Goal: Task Accomplishment & Management: Manage account settings

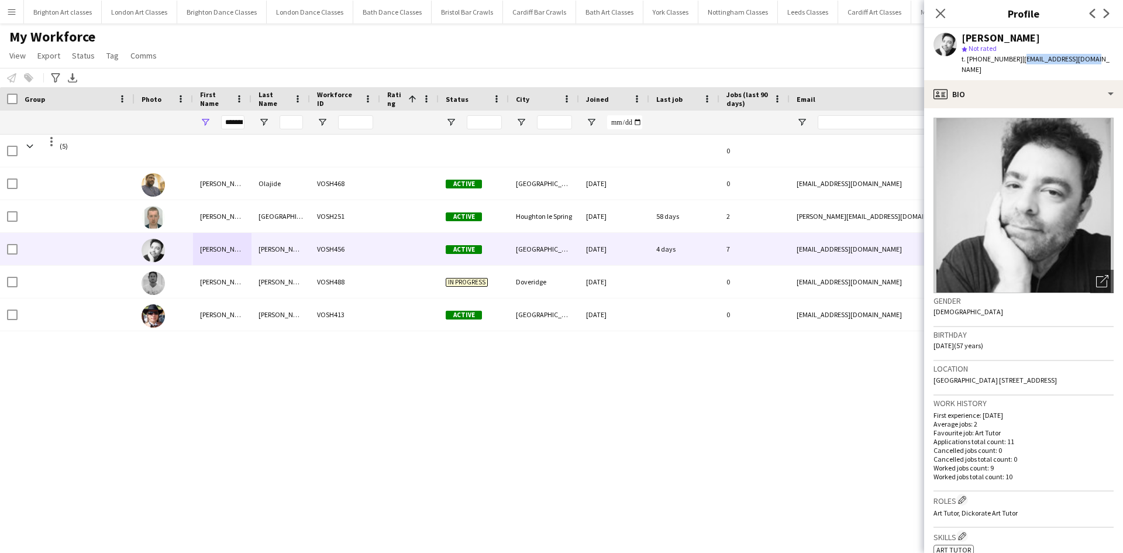
click at [18, 12] on button "Menu" at bounding box center [11, 11] width 23 height 23
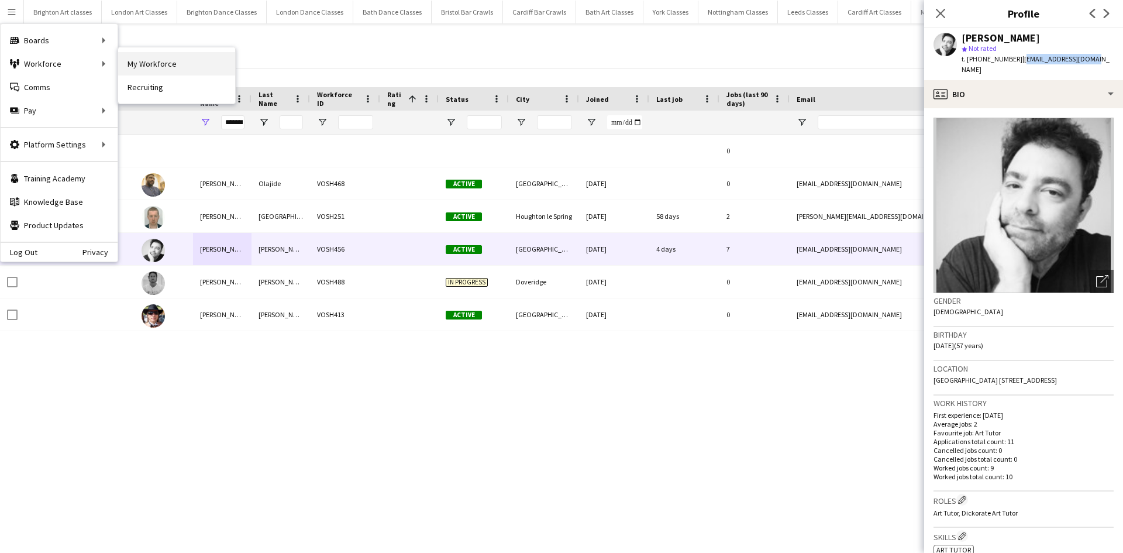
click at [124, 63] on link "My Workforce" at bounding box center [176, 63] width 117 height 23
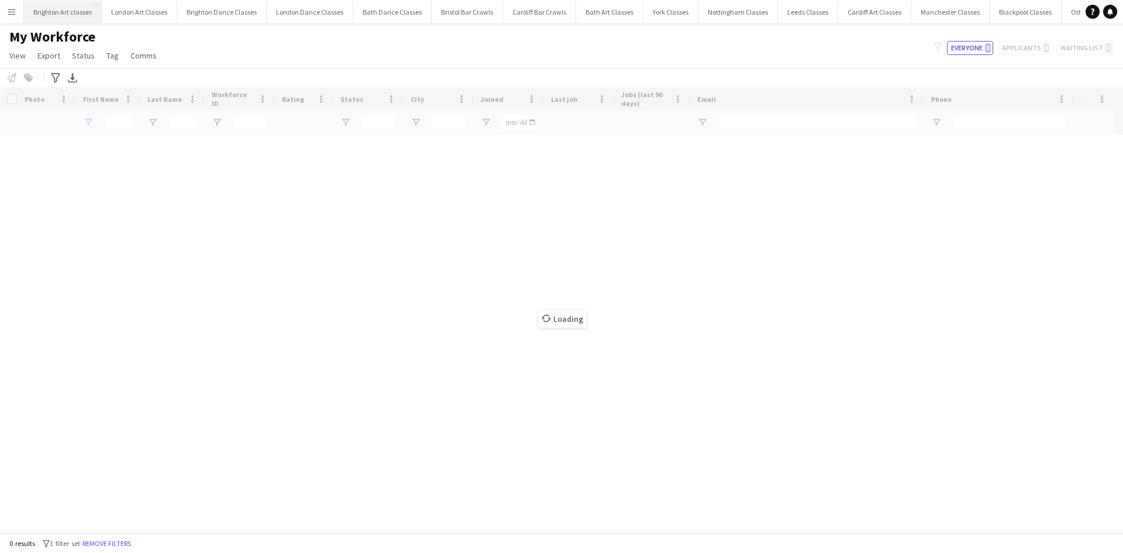
type input "*******"
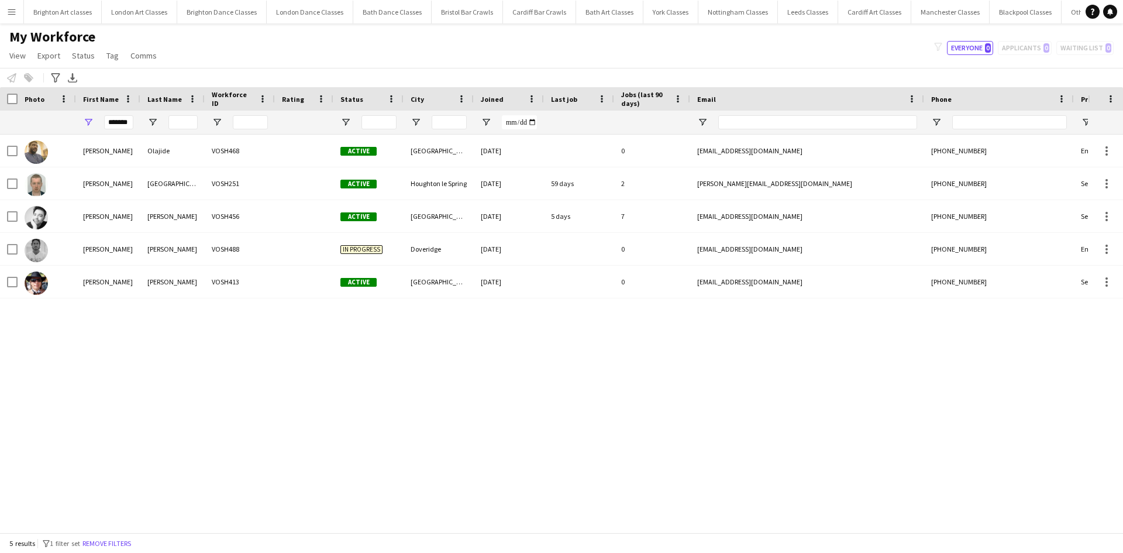
click at [14, 19] on button "Menu" at bounding box center [11, 11] width 23 height 23
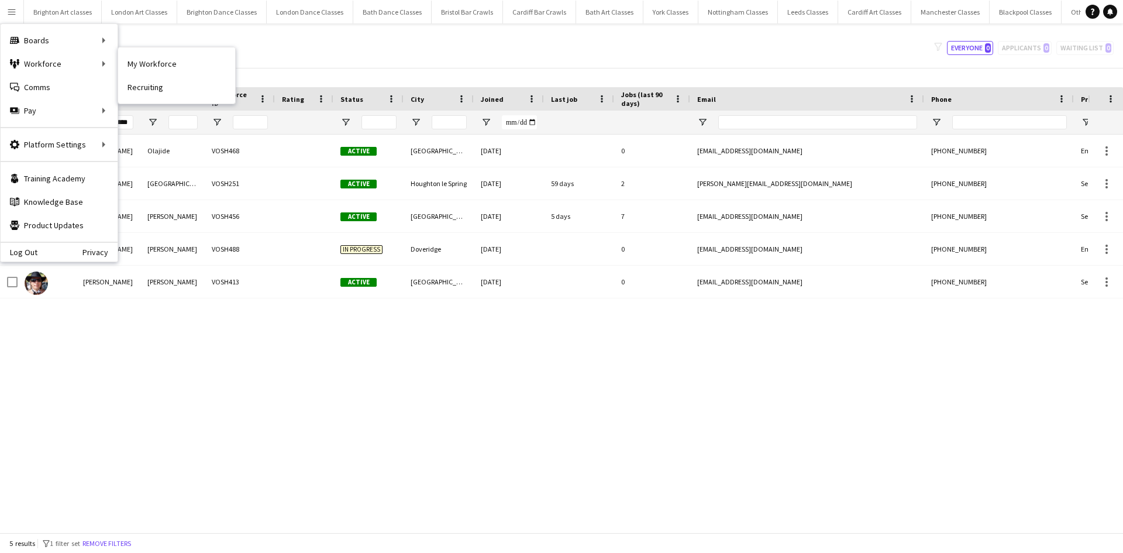
click at [132, 66] on link "My Workforce" at bounding box center [176, 63] width 117 height 23
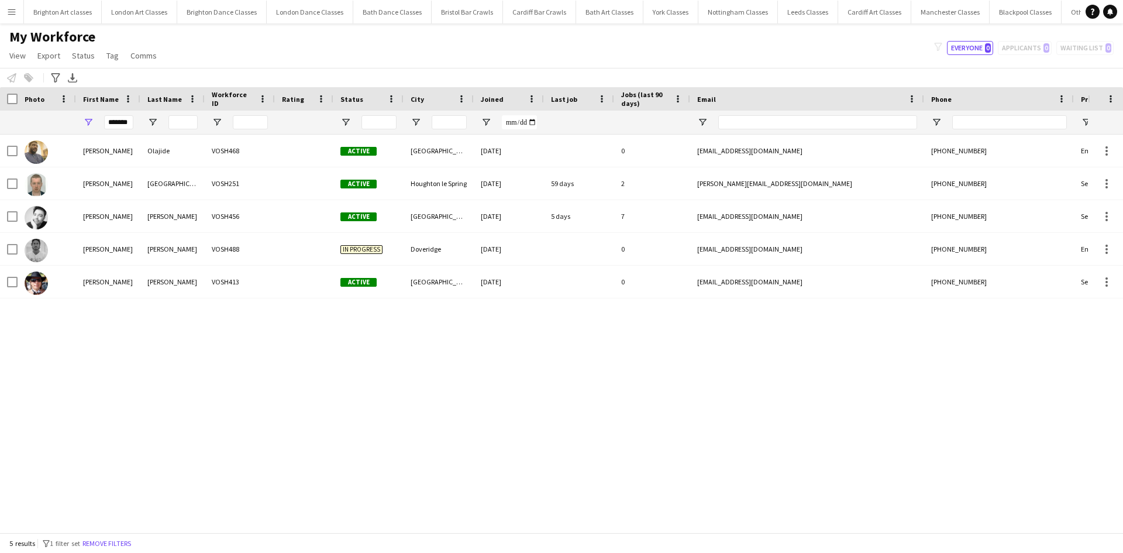
type input "**********"
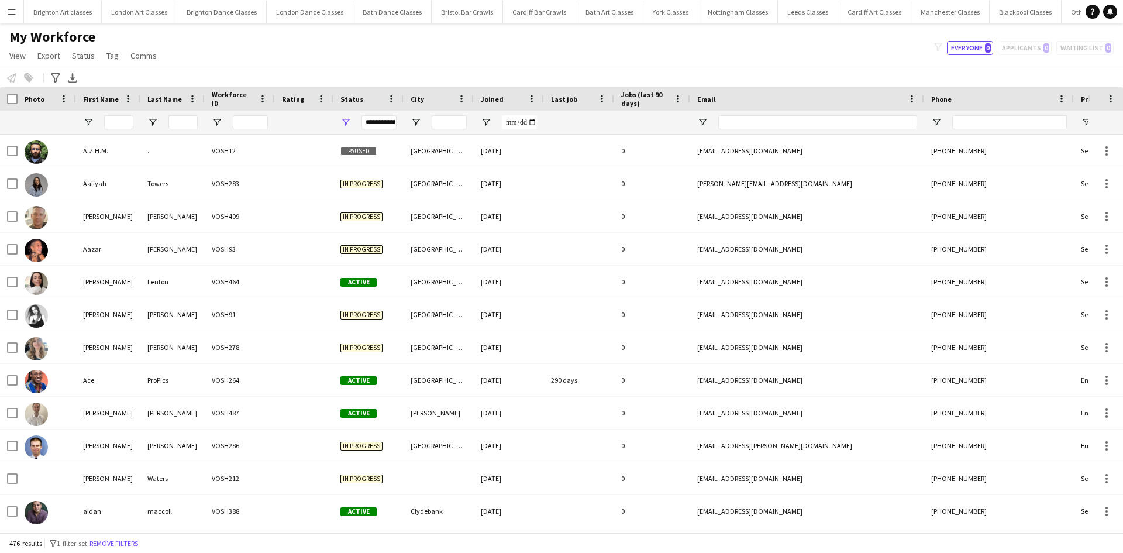
type input "*******"
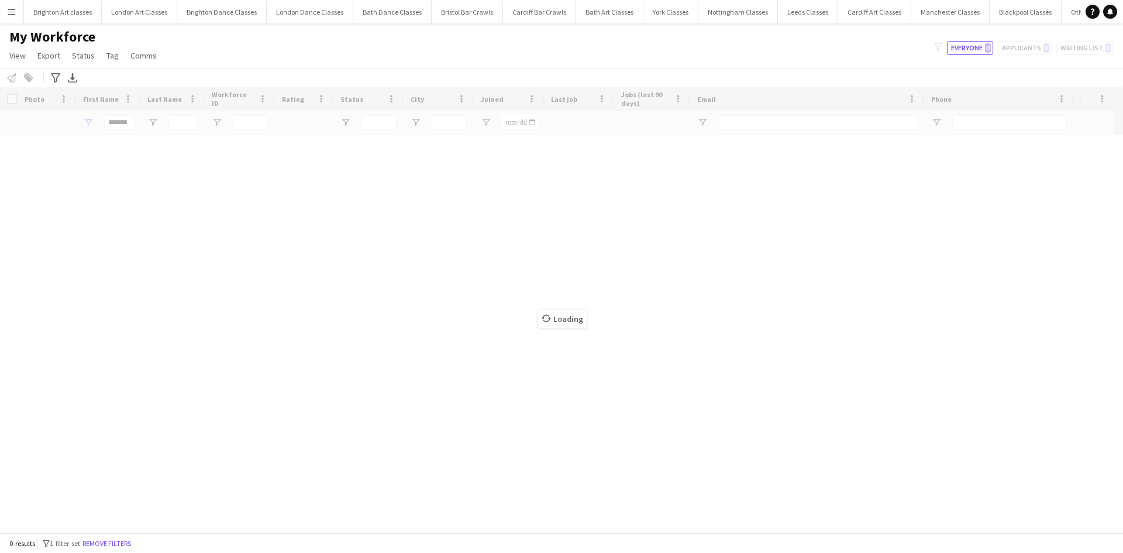
click at [9, 11] on app-icon "Menu" at bounding box center [11, 11] width 9 height 9
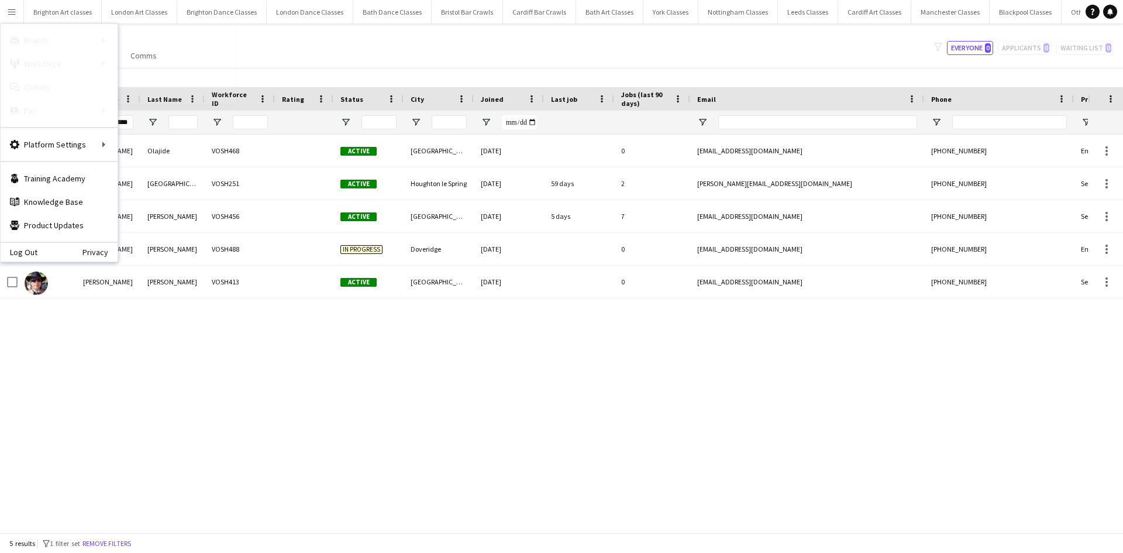
click at [136, 56] on link "All jobs" at bounding box center [176, 63] width 117 height 23
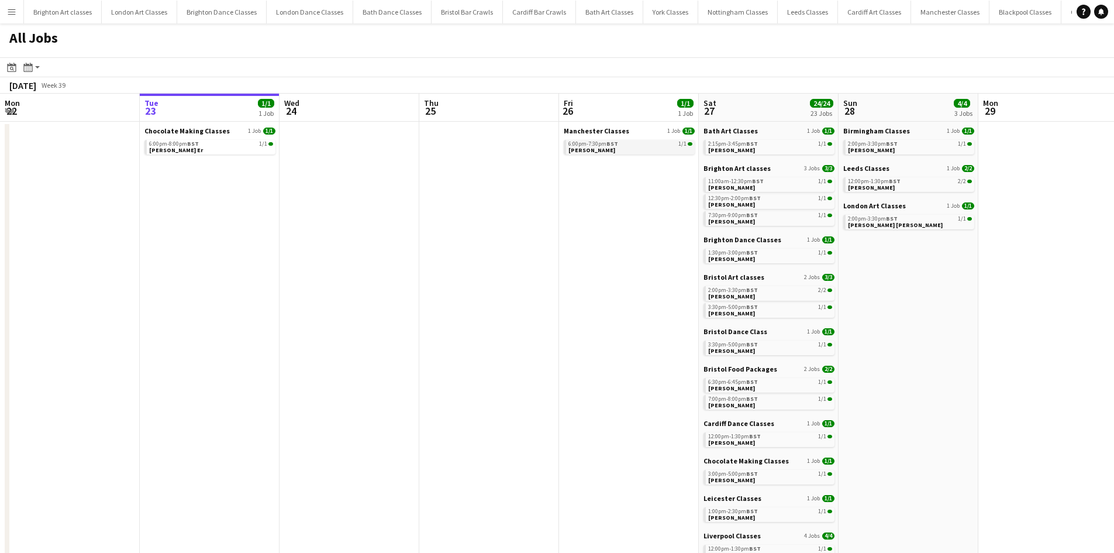
click at [611, 146] on span "BST" at bounding box center [612, 144] width 12 height 8
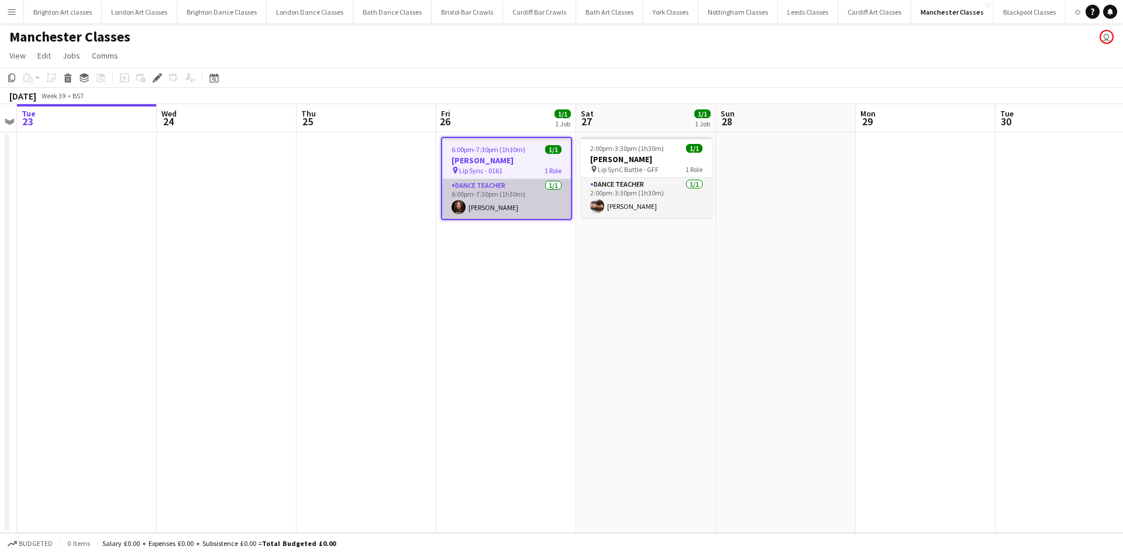
click at [469, 194] on app-card-role "Dance Teacher [DATE] 6:00pm-7:30pm (1h30m) [PERSON_NAME]" at bounding box center [506, 199] width 129 height 40
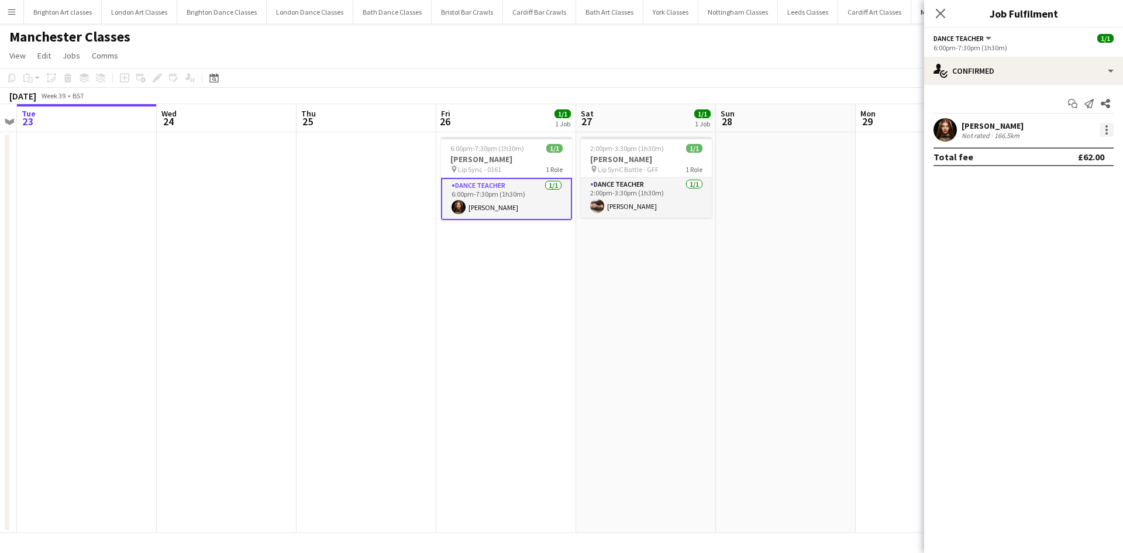
click at [1111, 128] on div at bounding box center [1107, 130] width 14 height 14
click at [1046, 267] on span "Remove" at bounding box center [1049, 264] width 35 height 10
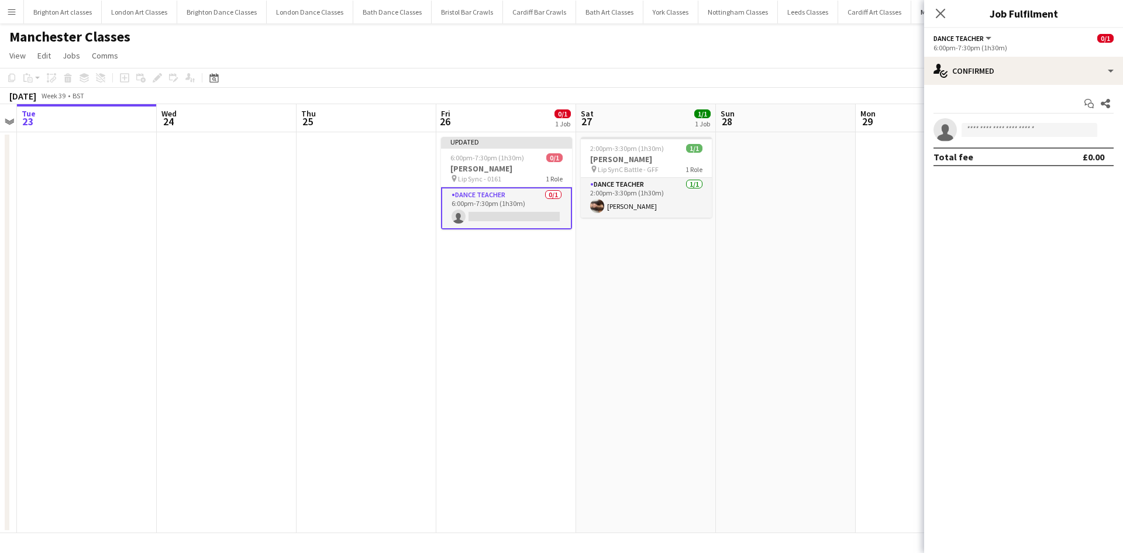
click at [761, 264] on app-date-cell at bounding box center [786, 332] width 140 height 401
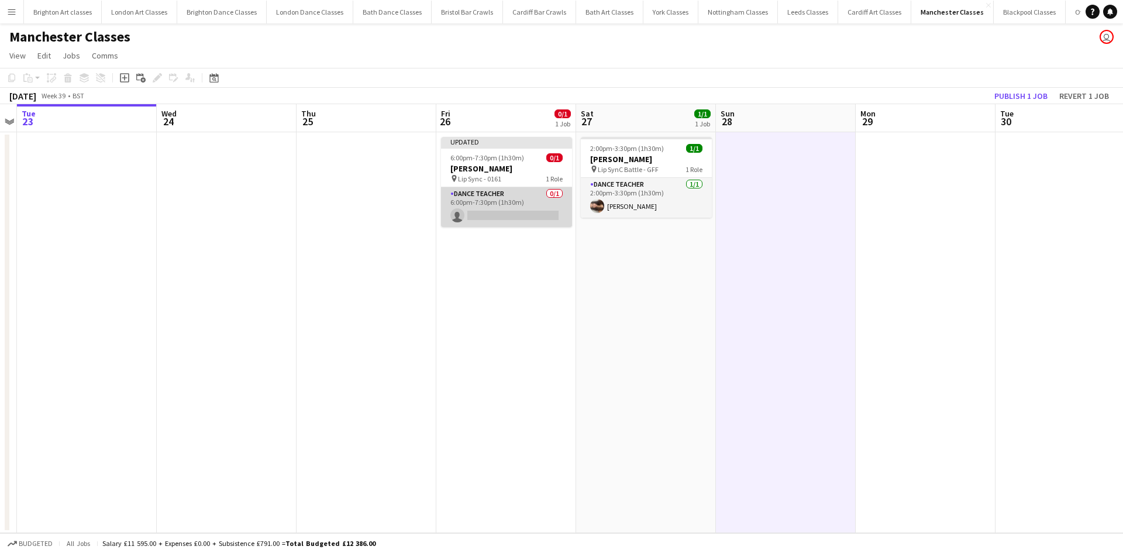
click at [529, 214] on app-card-role "Dance Teacher 0/1 6:00pm-7:30pm (1h30m) single-neutral-actions" at bounding box center [506, 207] width 131 height 40
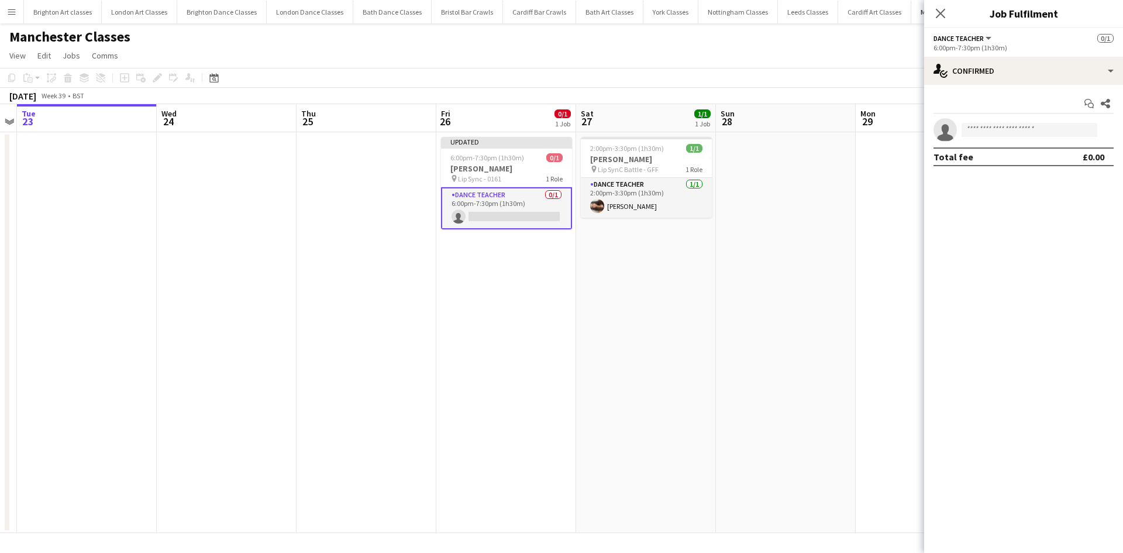
drag, startPoint x: 842, startPoint y: 228, endPoint x: 907, endPoint y: 146, distance: 104.4
click at [843, 228] on app-date-cell at bounding box center [786, 332] width 140 height 401
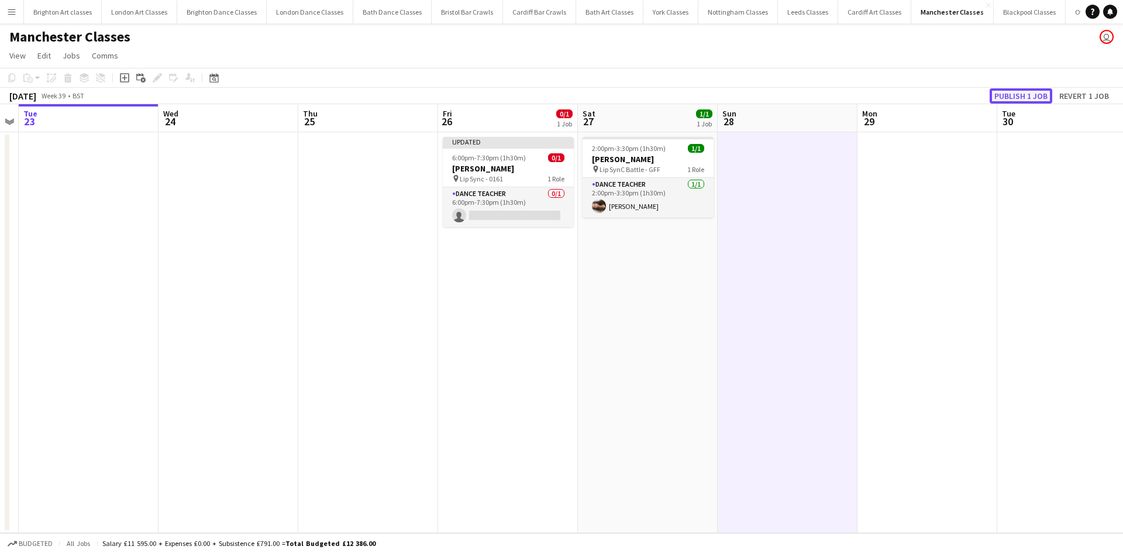
drag, startPoint x: 1017, startPoint y: 94, endPoint x: 990, endPoint y: 93, distance: 26.9
click at [1016, 93] on button "Publish 1 job" at bounding box center [1021, 95] width 63 height 15
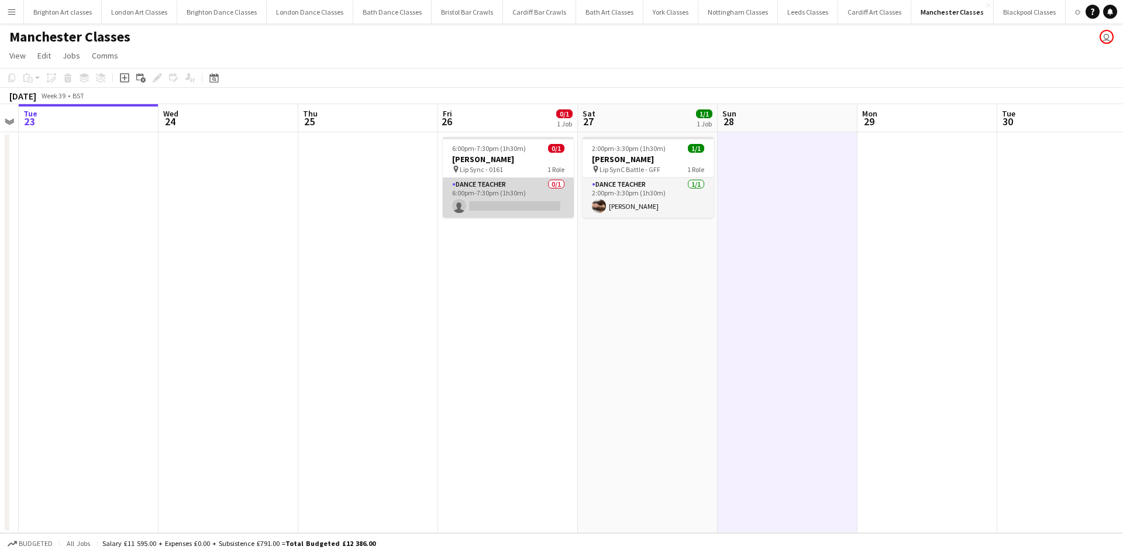
click at [549, 202] on app-card-role "Dance Teacher 0/1 6:00pm-7:30pm (1h30m) single-neutral-actions" at bounding box center [508, 198] width 131 height 40
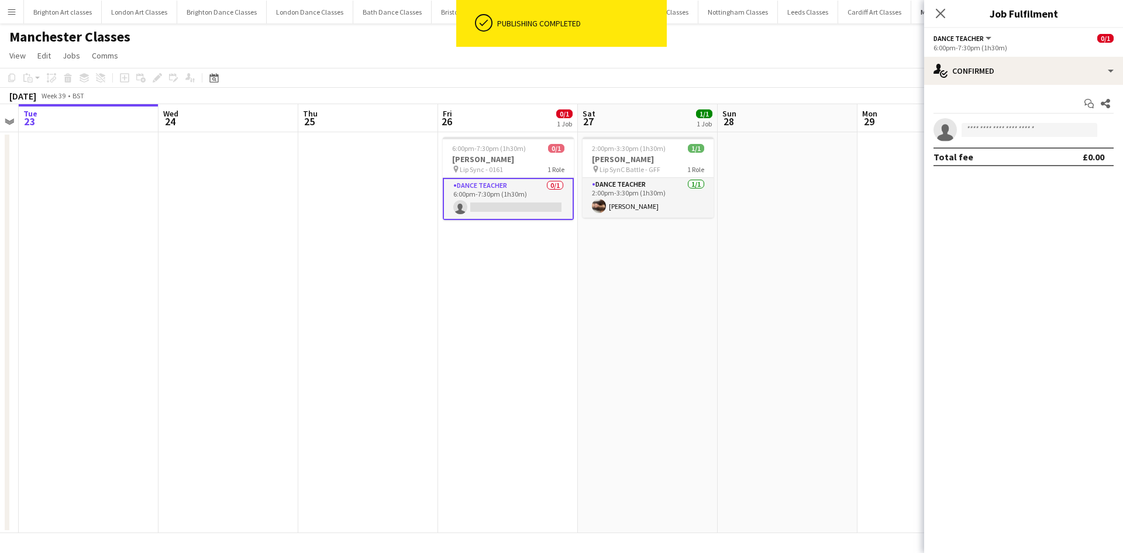
click at [977, 85] on div "Start chat Share single-neutral-actions Total fee £0.00" at bounding box center [1023, 130] width 199 height 91
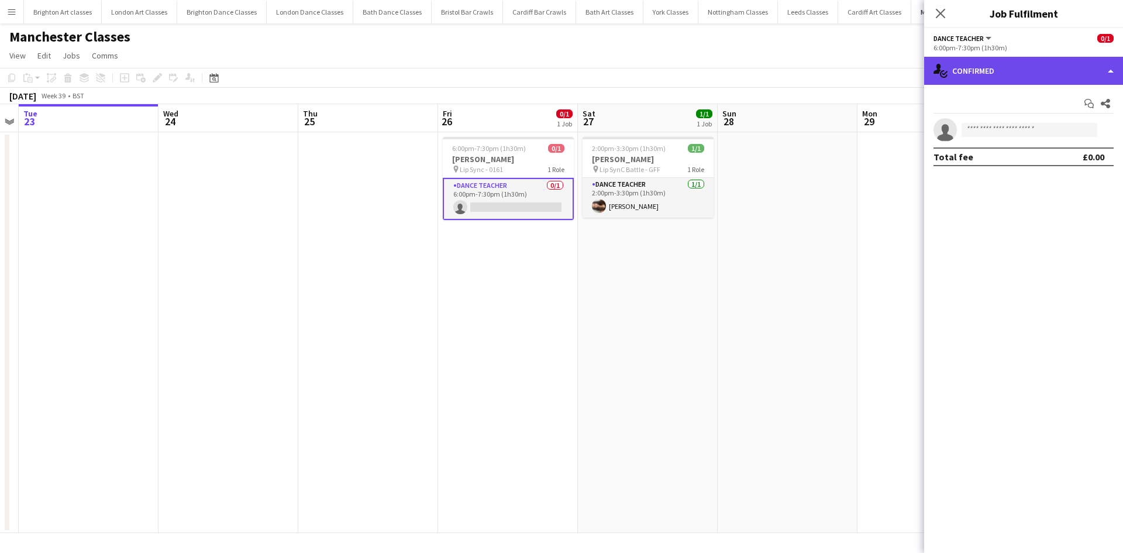
click at [972, 77] on div "single-neutral-actions-check-2 Confirmed" at bounding box center [1023, 71] width 199 height 28
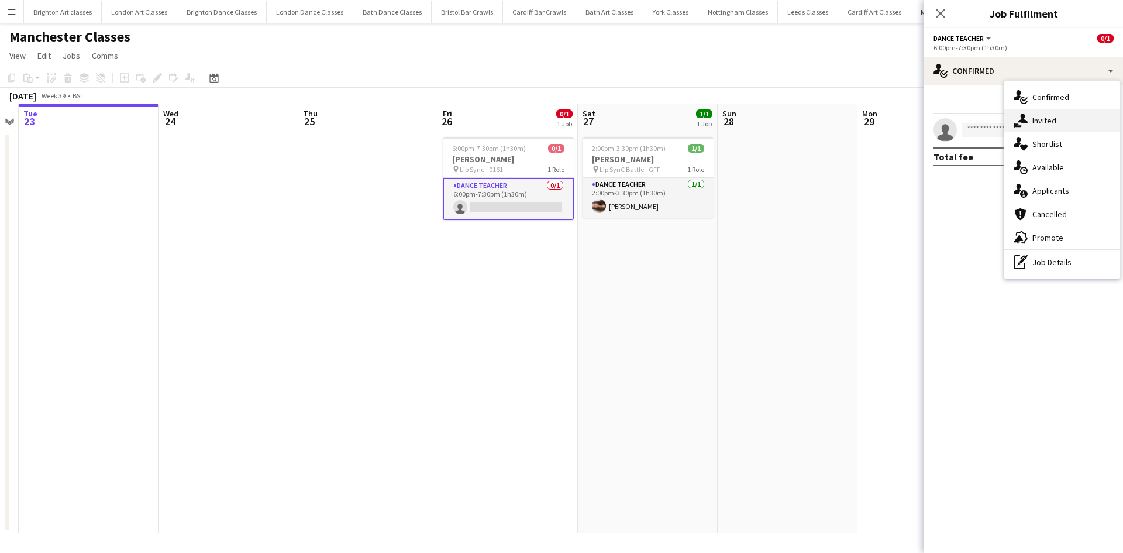
click at [1029, 118] on div "single-neutral-actions-share-1 Invited" at bounding box center [1062, 120] width 116 height 23
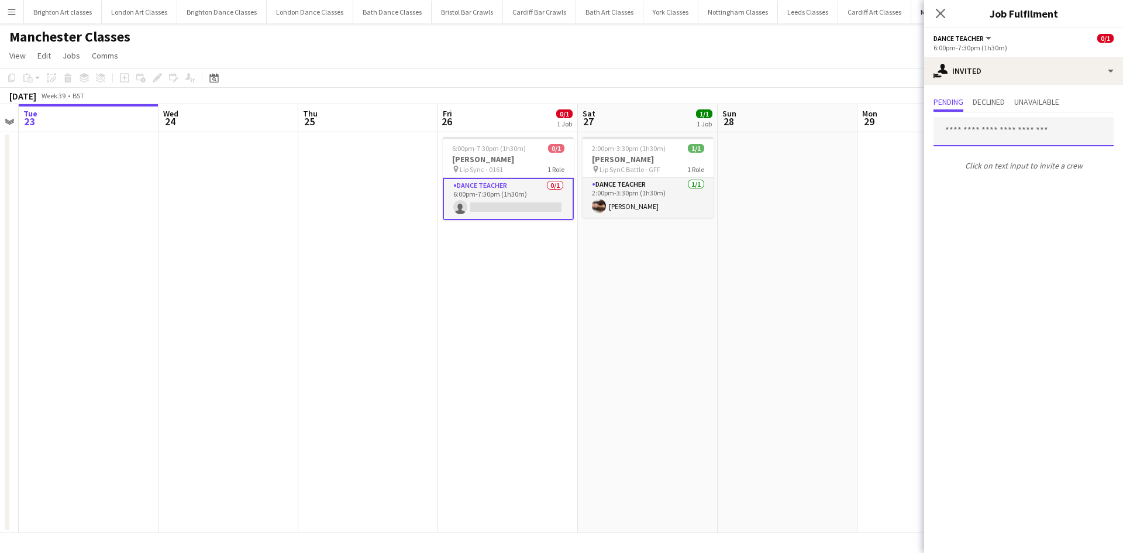
click at [975, 127] on input "text" at bounding box center [1023, 131] width 180 height 29
type input "*"
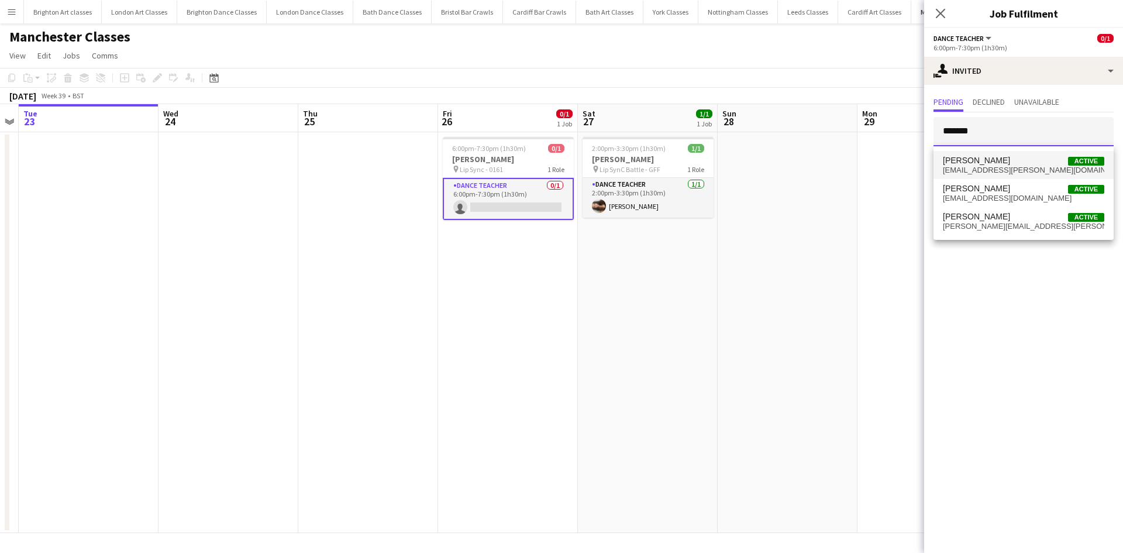
type input "*******"
click at [992, 163] on span "[PERSON_NAME]" at bounding box center [976, 161] width 67 height 10
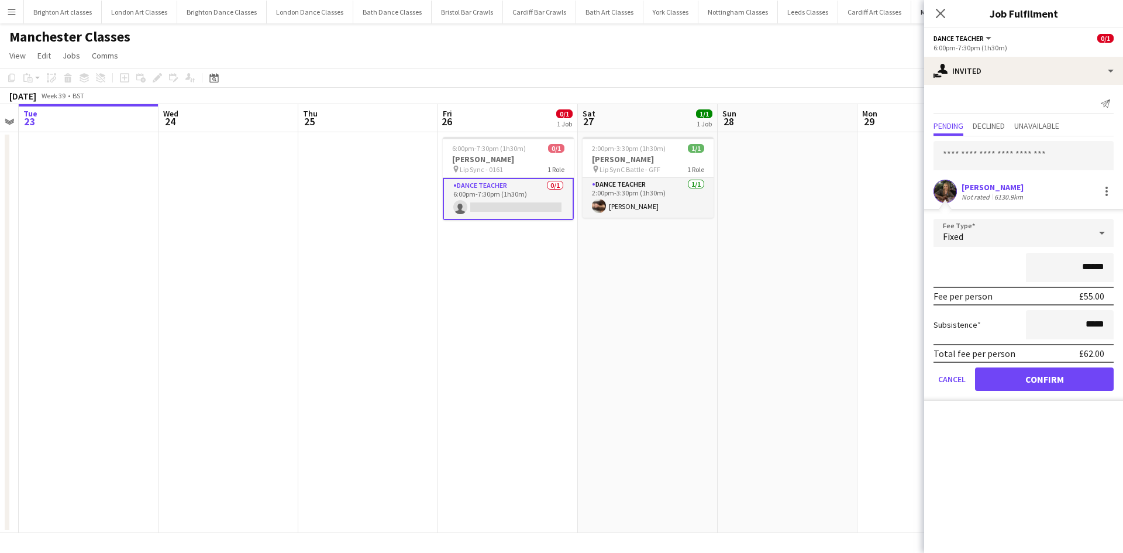
click at [1034, 366] on form "Fee Type Fixed ****** Fee per person £55.00 Subsistence ***** Total fee per per…" at bounding box center [1023, 310] width 199 height 182
click at [1034, 370] on button "Confirm" at bounding box center [1044, 378] width 139 height 23
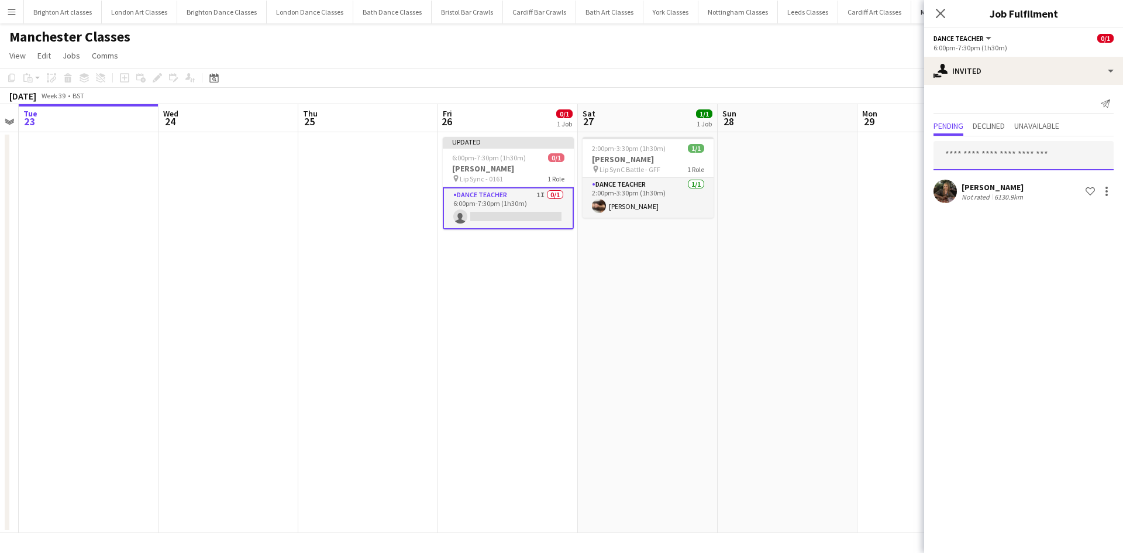
click at [980, 156] on input "text" at bounding box center [1023, 155] width 180 height 29
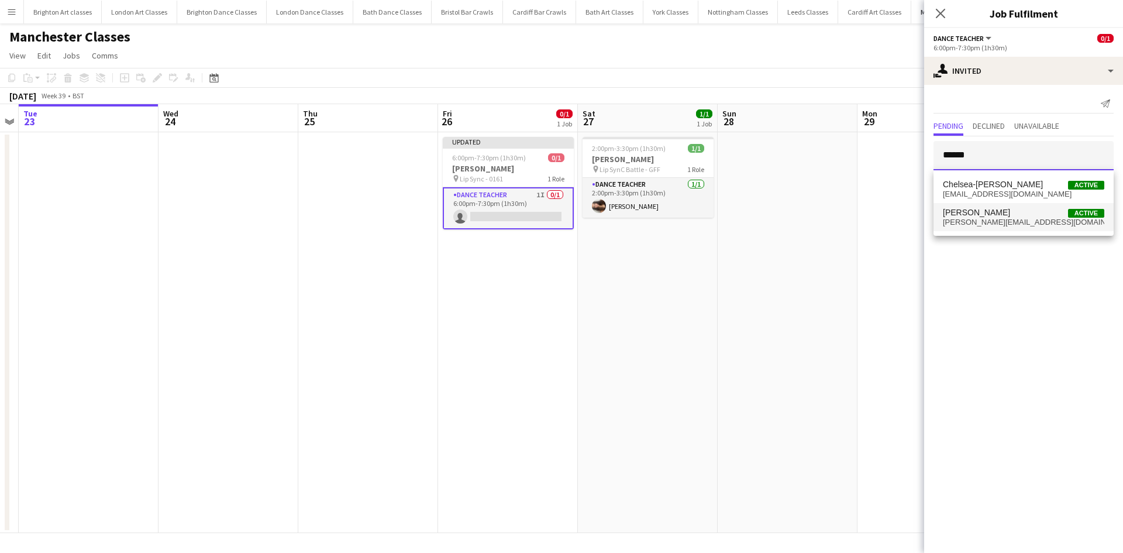
type input "******"
click at [965, 205] on mat-option "[PERSON_NAME] Active [PERSON_NAME][EMAIL_ADDRESS][DOMAIN_NAME]" at bounding box center [1023, 217] width 180 height 28
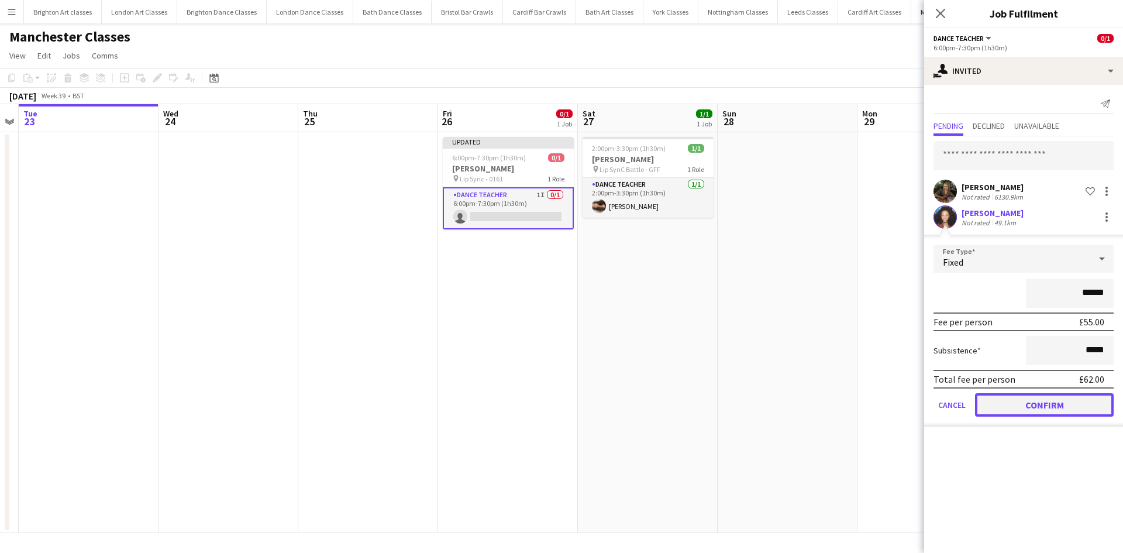
click at [1056, 397] on button "Confirm" at bounding box center [1044, 404] width 139 height 23
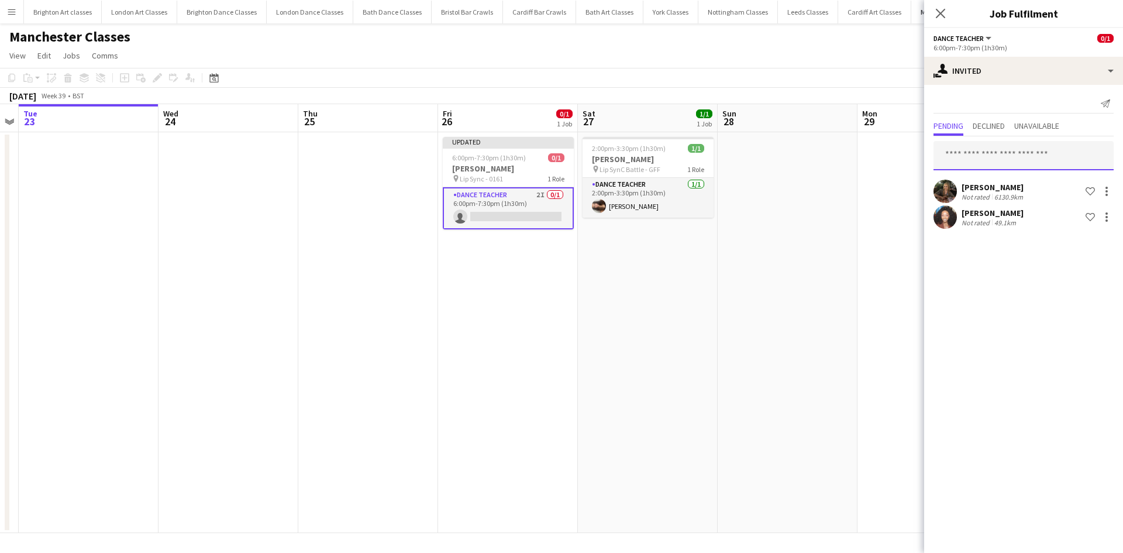
click at [989, 147] on input "text" at bounding box center [1023, 155] width 180 height 29
click at [991, 151] on input "text" at bounding box center [1023, 155] width 180 height 29
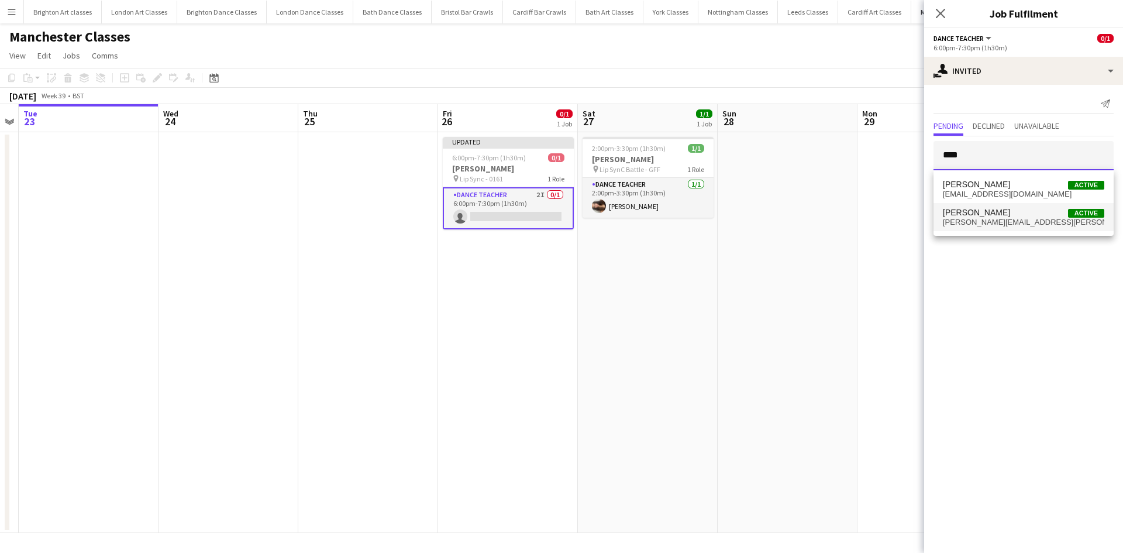
type input "****"
click at [1015, 225] on span "[PERSON_NAME][EMAIL_ADDRESS][PERSON_NAME][DOMAIN_NAME]" at bounding box center [1023, 222] width 161 height 9
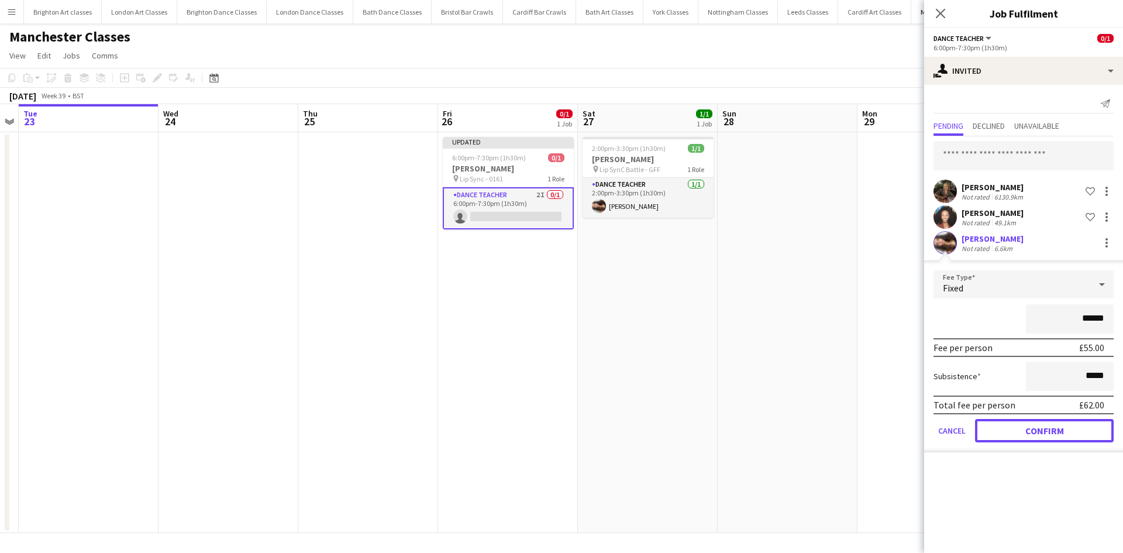
click at [1038, 433] on button "Confirm" at bounding box center [1044, 430] width 139 height 23
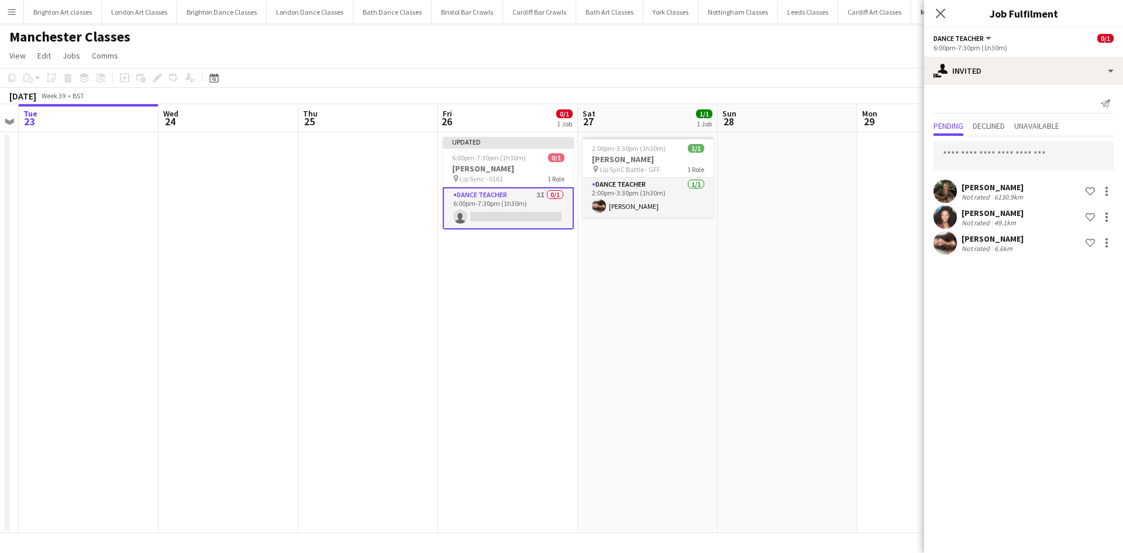
click at [783, 367] on app-date-cell at bounding box center [788, 332] width 140 height 401
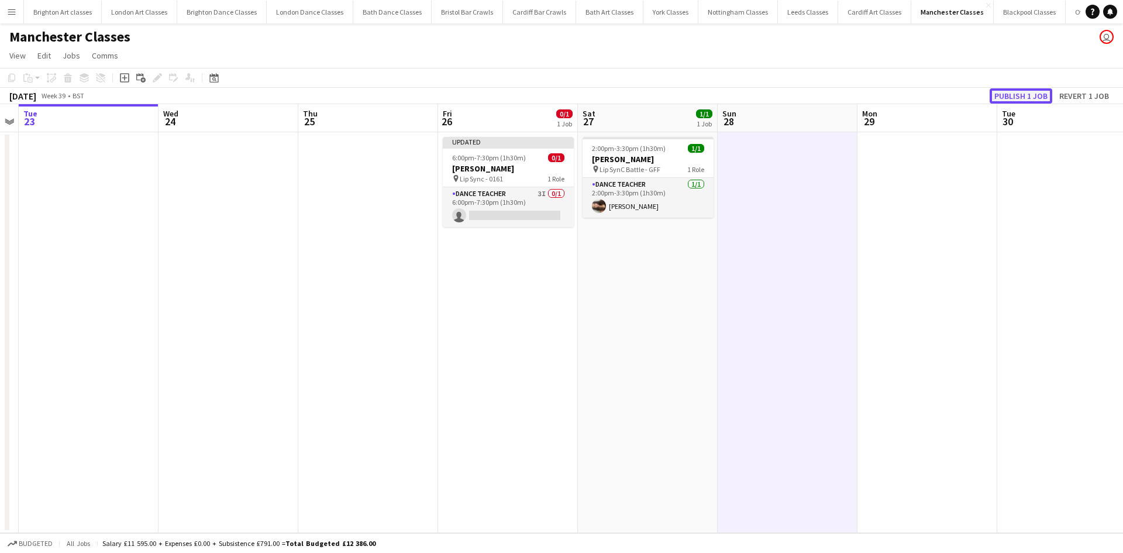
click at [1003, 96] on button "Publish 1 job" at bounding box center [1021, 95] width 63 height 15
